Goal: Information Seeking & Learning: Understand process/instructions

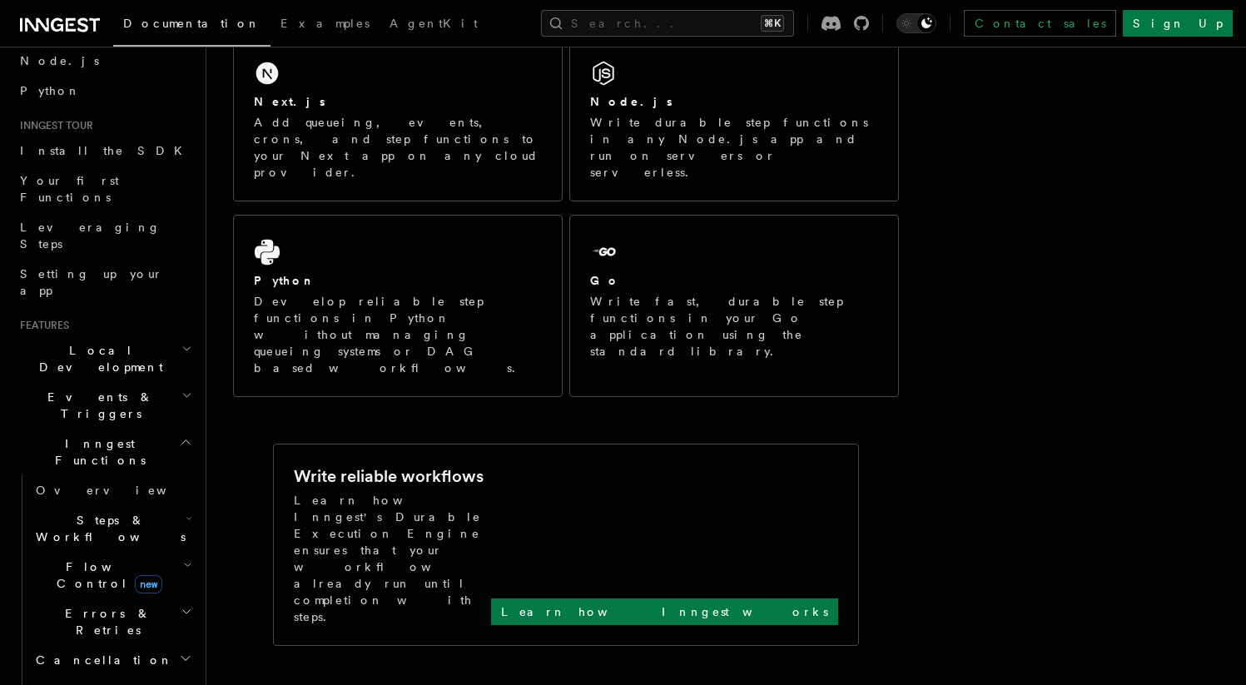
scroll to position [132, 0]
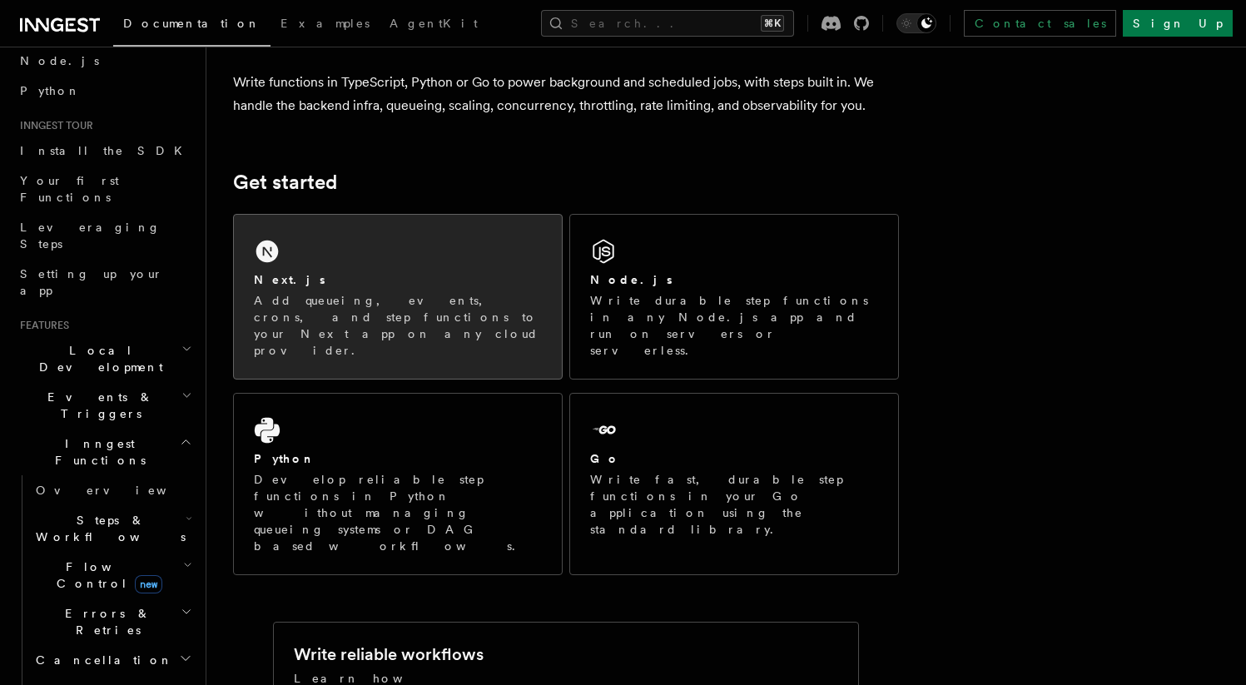
click at [420, 283] on div "Next.js" at bounding box center [398, 279] width 288 height 17
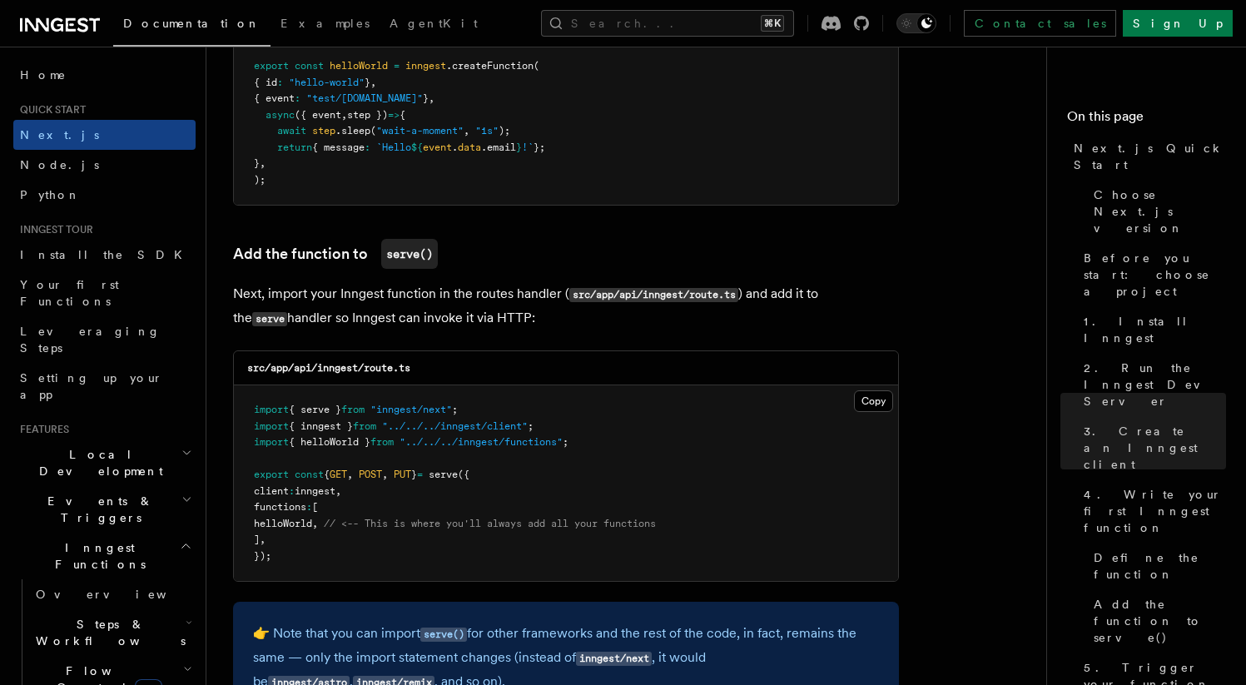
scroll to position [3738, 0]
